Goal: Information Seeking & Learning: Learn about a topic

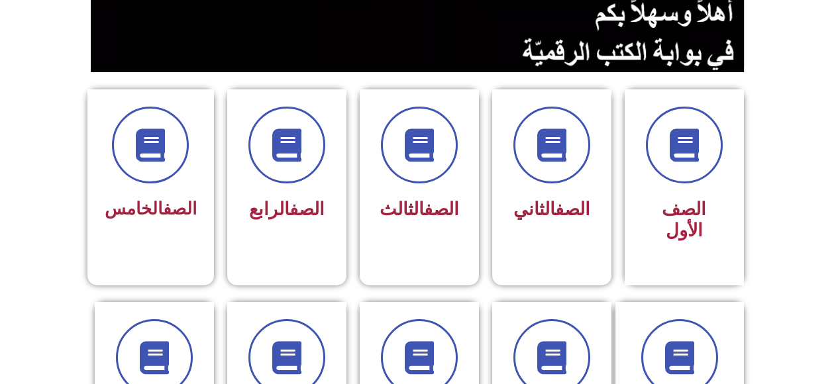
scroll to position [311, 0]
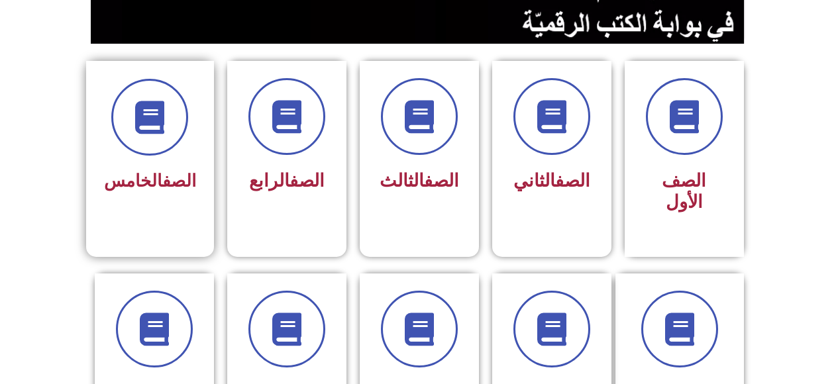
click at [148, 181] on span "الصف الخامس" at bounding box center [150, 181] width 92 height 20
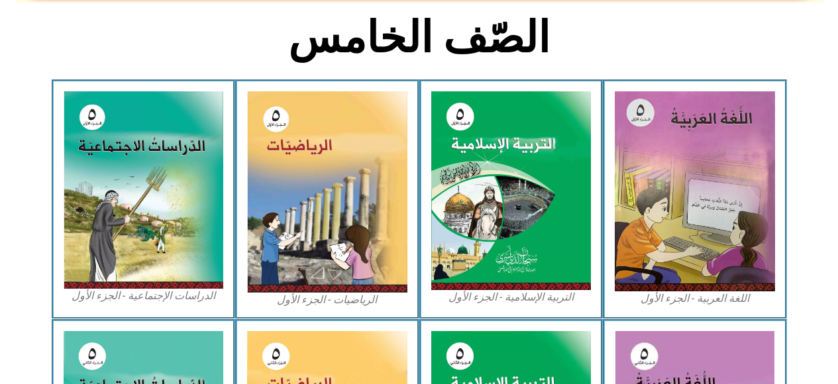
scroll to position [342, 0]
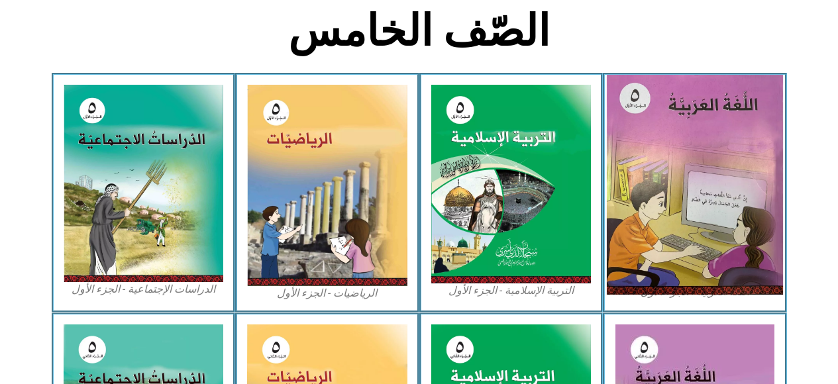
click at [664, 197] on img at bounding box center [695, 185] width 176 height 220
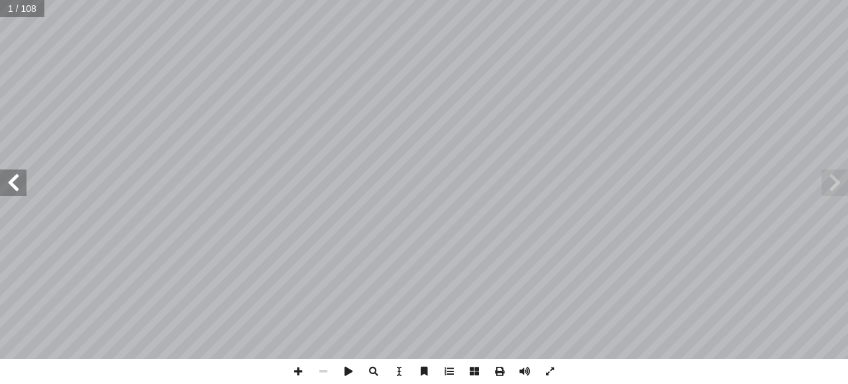
click at [9, 183] on span at bounding box center [13, 183] width 26 height 26
click at [9, 182] on span at bounding box center [13, 183] width 26 height 26
click at [11, 182] on span at bounding box center [13, 183] width 26 height 26
click at [9, 179] on span at bounding box center [13, 183] width 26 height 26
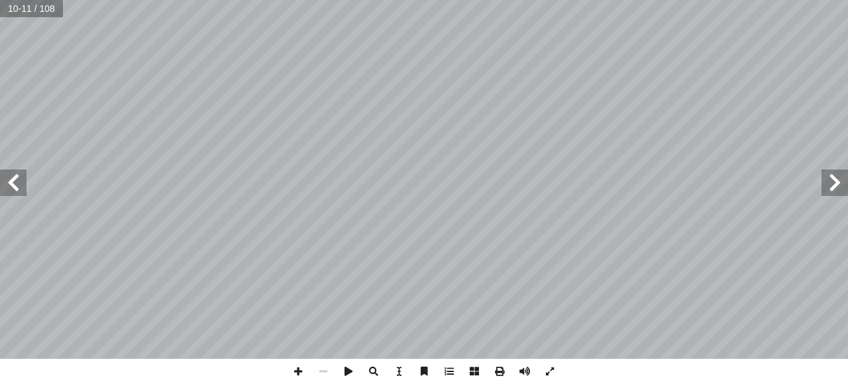
click at [9, 180] on span at bounding box center [13, 183] width 26 height 26
